Goal: Task Accomplishment & Management: Manage account settings

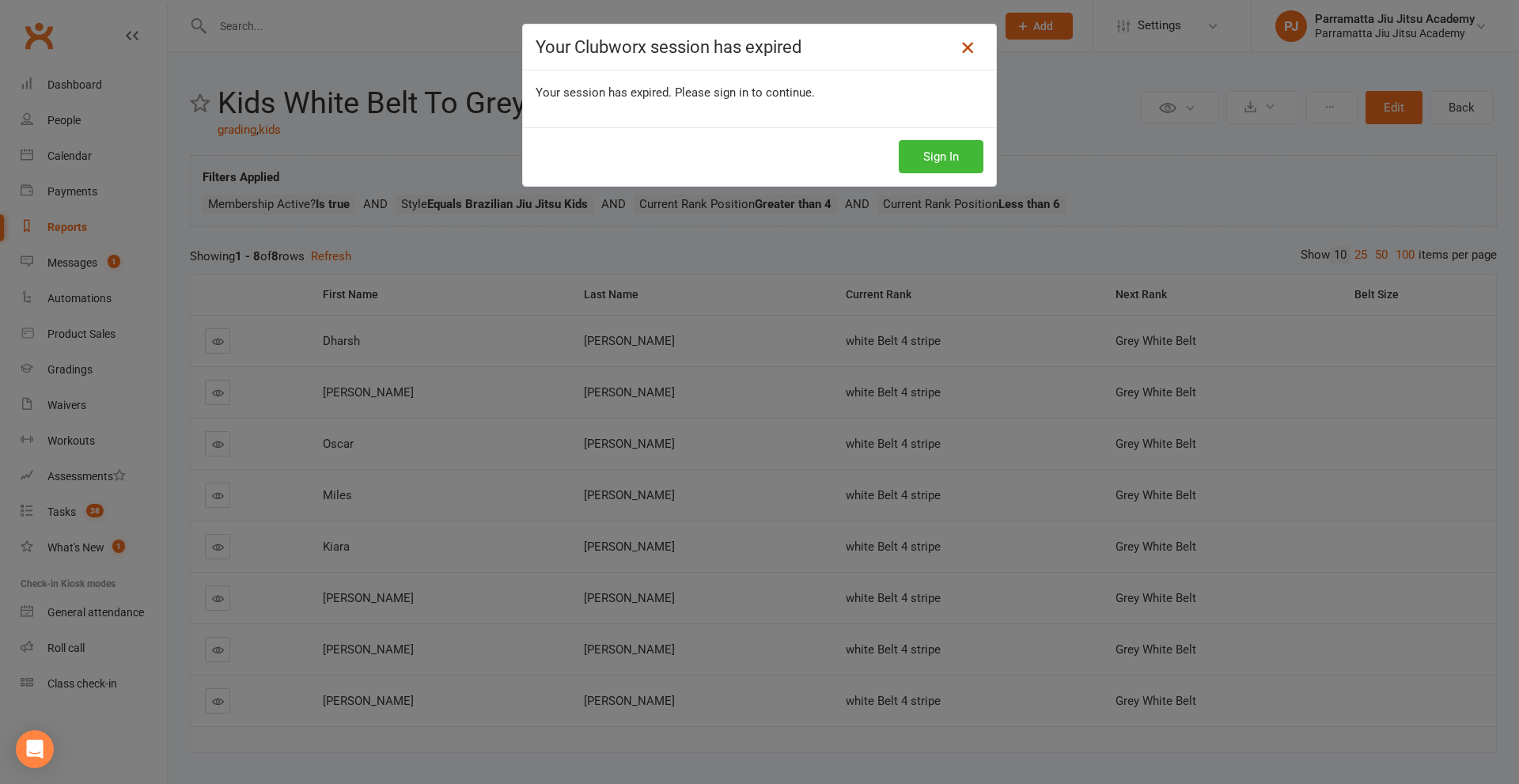
click at [962, 46] on icon at bounding box center [967, 47] width 19 height 19
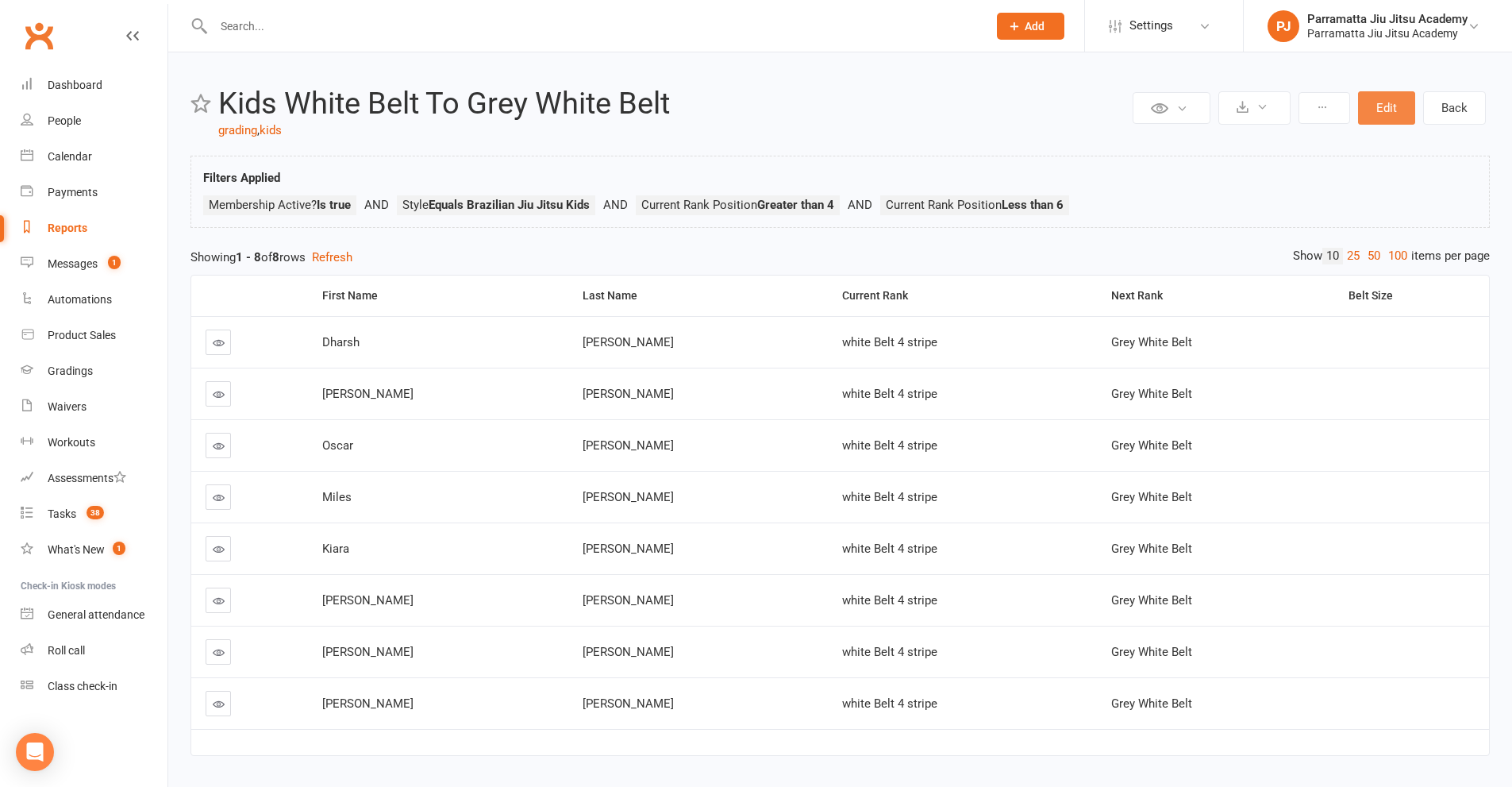
click at [1372, 104] on button "Edit" at bounding box center [1387, 107] width 57 height 33
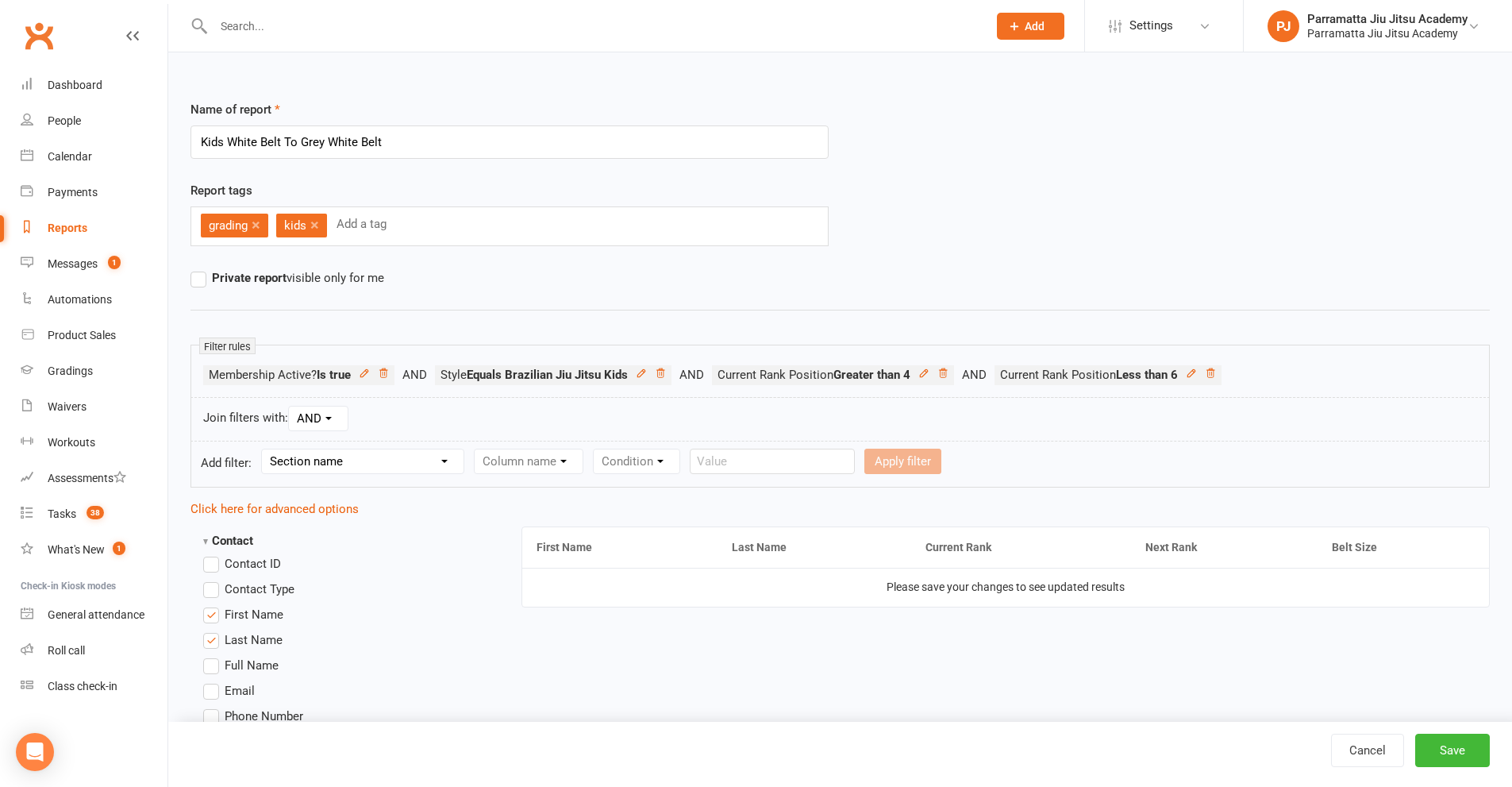
click at [211, 571] on label "Contact ID" at bounding box center [242, 563] width 78 height 19
click at [211, 554] on input "Contact ID" at bounding box center [208, 554] width 10 height 0
drag, startPoint x: 1391, startPoint y: 554, endPoint x: 1269, endPoint y: 557, distance: 122.0
drag, startPoint x: 0, startPoint y: 637, endPoint x: 0, endPoint y: 499, distance: 138.0
drag, startPoint x: 1364, startPoint y: 555, endPoint x: 554, endPoint y: 559, distance: 810.0
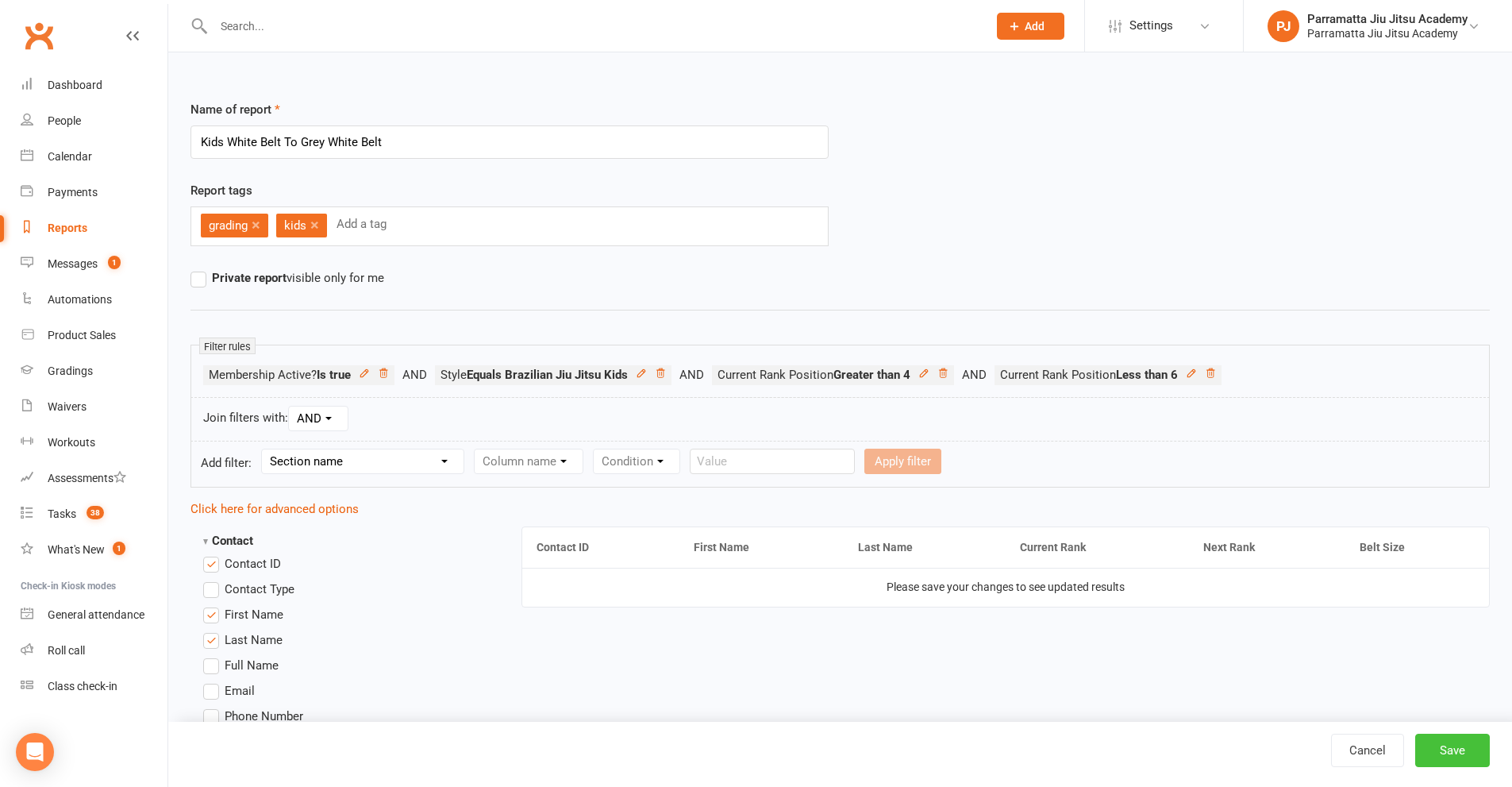
click at [1455, 739] on button "Save" at bounding box center [1452, 750] width 74 height 33
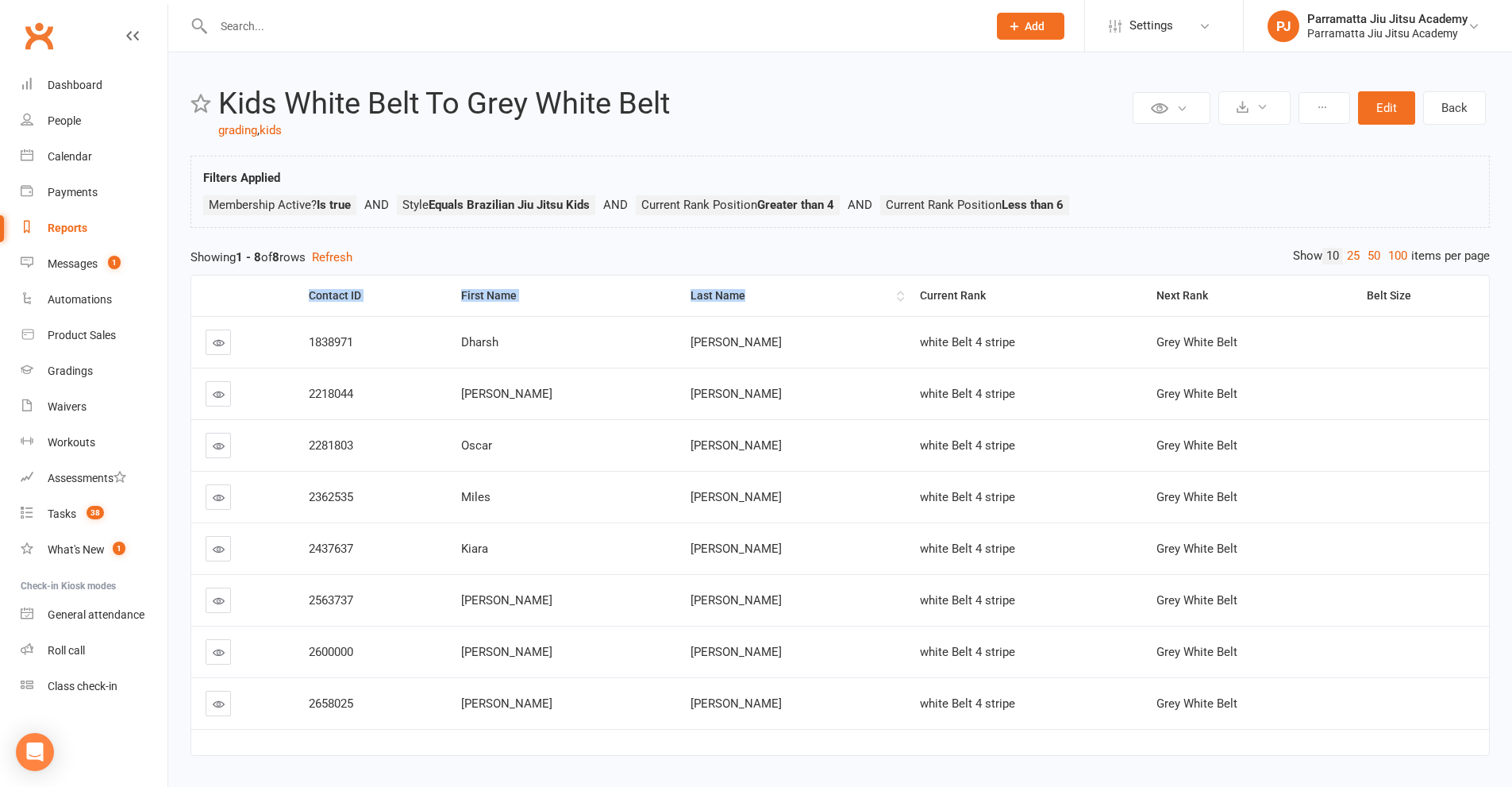
drag, startPoint x: 316, startPoint y: 295, endPoint x: 731, endPoint y: 299, distance: 415.0
click at [731, 299] on tr "Contact ID First Name Last Name Current Rank Next Rank Belt Size" at bounding box center [839, 296] width 1297 height 41
click at [709, 569] on td "[PERSON_NAME]" at bounding box center [790, 548] width 229 height 52
drag, startPoint x: 311, startPoint y: 292, endPoint x: 1211, endPoint y: 291, distance: 900.0
click at [1211, 291] on tr "Contact ID First Name Last Name Current Rank Next Rank Belt Size" at bounding box center [839, 296] width 1297 height 41
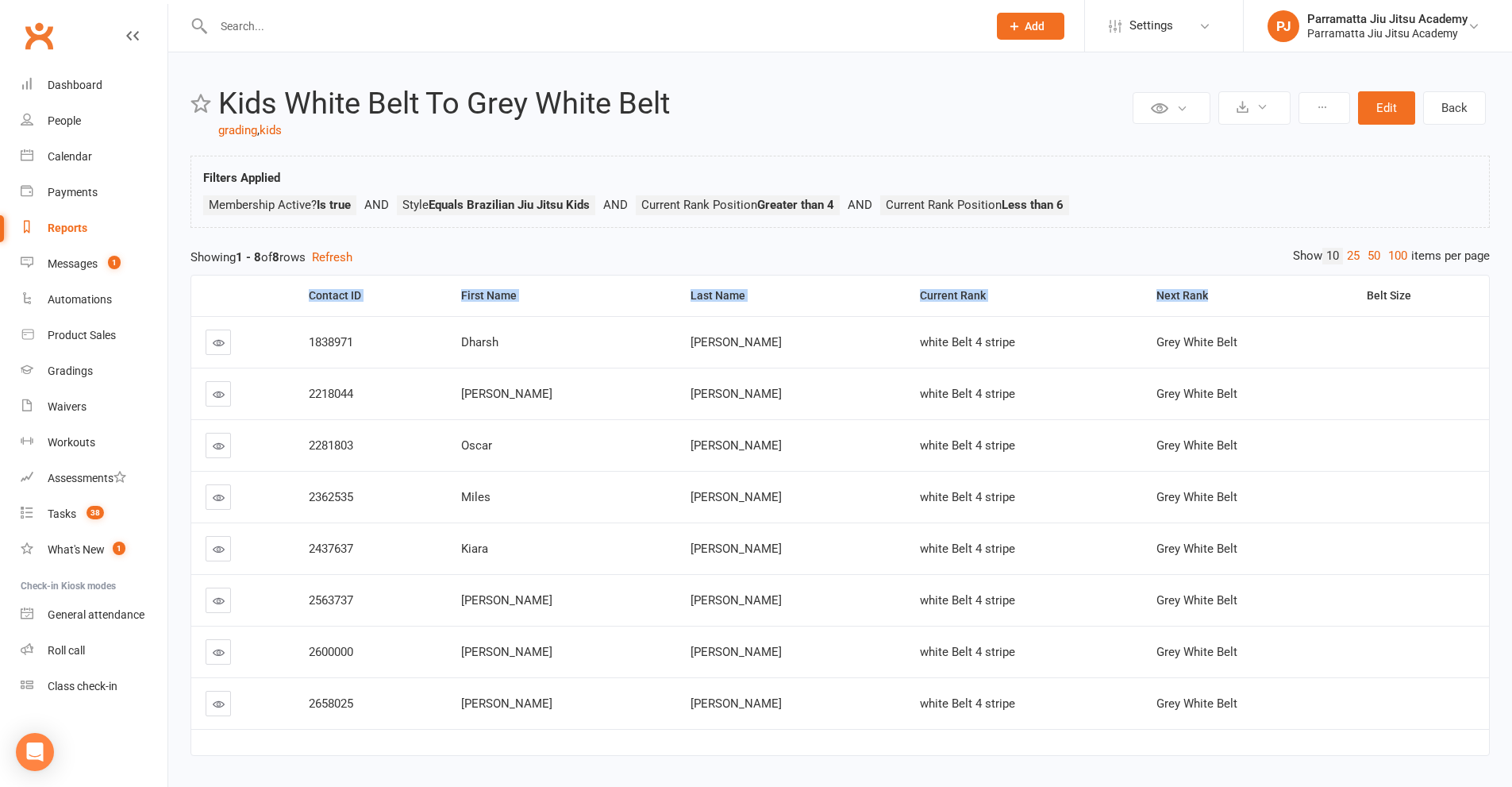
copy tr "Contact ID First Name Last Name Current Rank Next Rank"
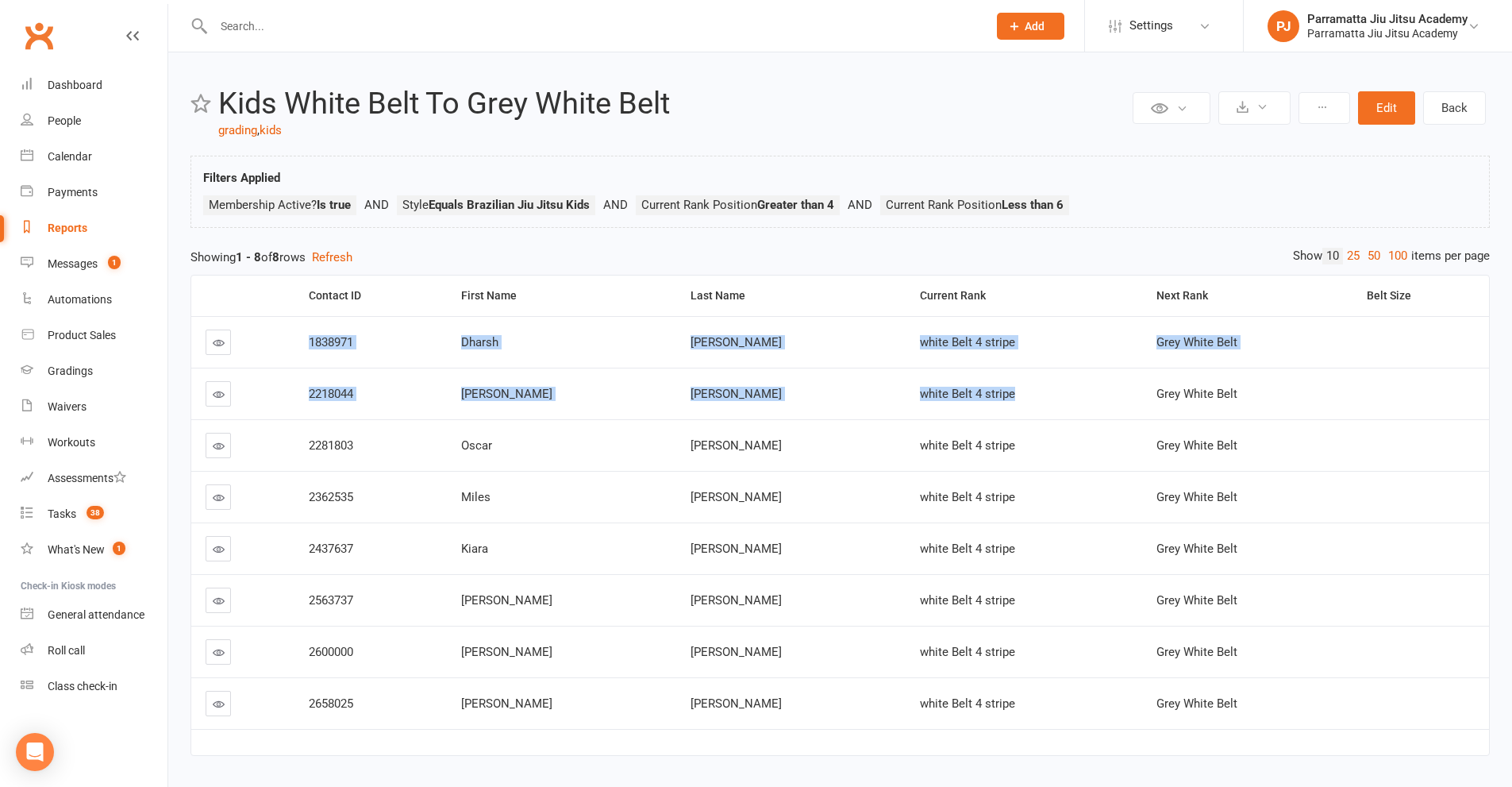
drag, startPoint x: 319, startPoint y: 342, endPoint x: 974, endPoint y: 397, distance: 657.3
click at [974, 397] on tbody "1838971 [PERSON_NAME] white Belt 4 stripe Grey White Belt 2218044 [PERSON_NAME]…" at bounding box center [839, 522] width 1297 height 413
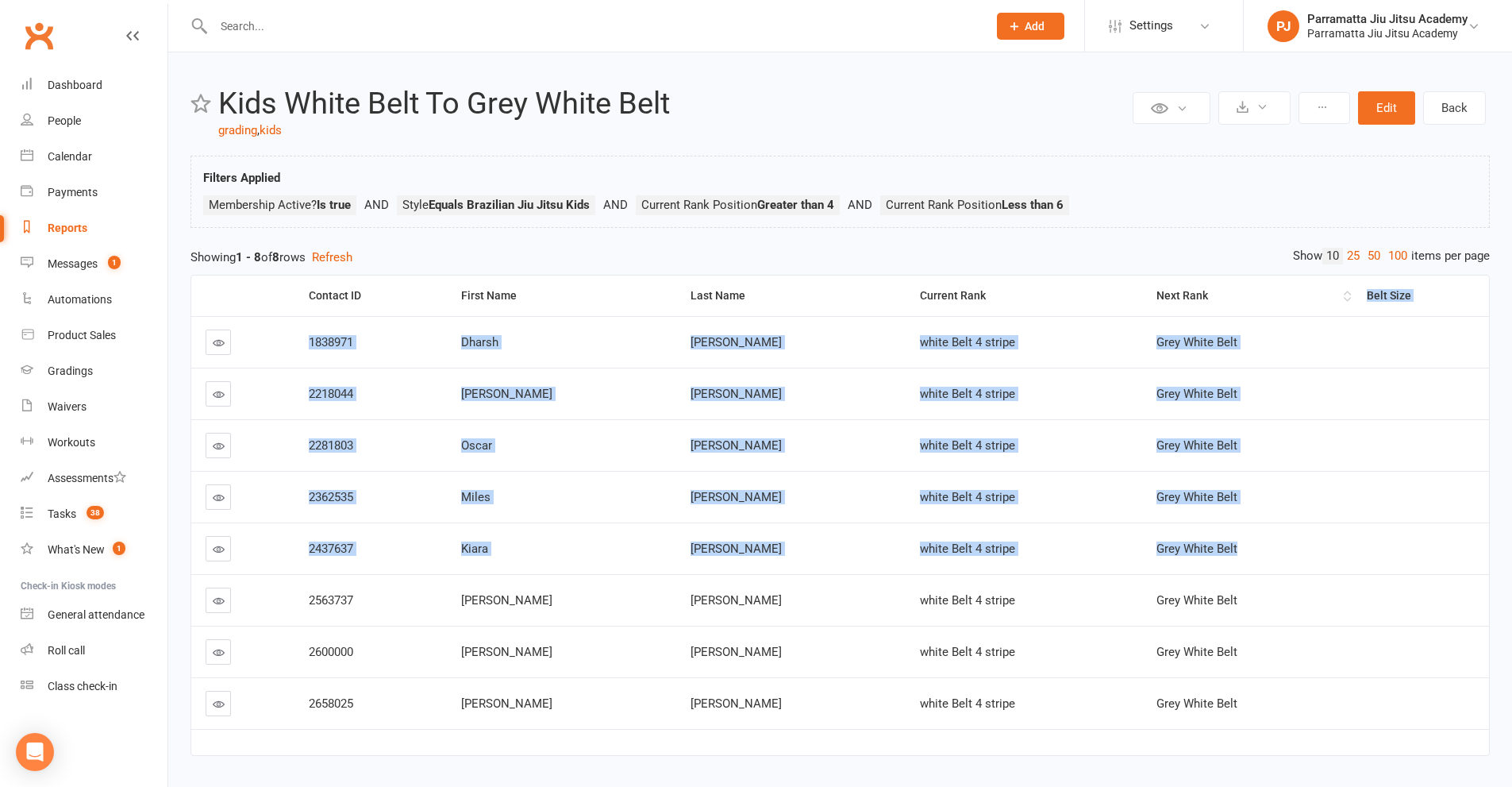
drag, startPoint x: 319, startPoint y: 596, endPoint x: 1193, endPoint y: 310, distance: 919.6
click at [1193, 310] on table "Contact ID First Name Last Name Current Rank Next Rank Belt Size 1838971 [PERSO…" at bounding box center [839, 515] width 1299 height 481
copy table "Belt Size 1838971 [PERSON_NAME] white Belt 4 stripe Grey White Belt 2218044 [PE…"
